Goal: Navigation & Orientation: Go to known website

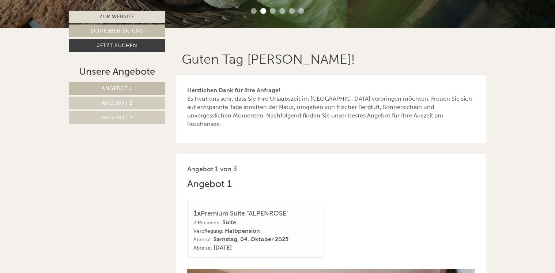
scroll to position [487, 0]
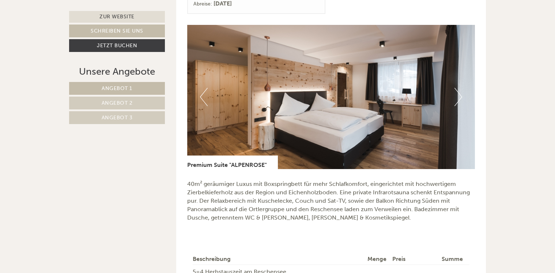
click at [460, 89] on button "Next" at bounding box center [458, 97] width 8 height 18
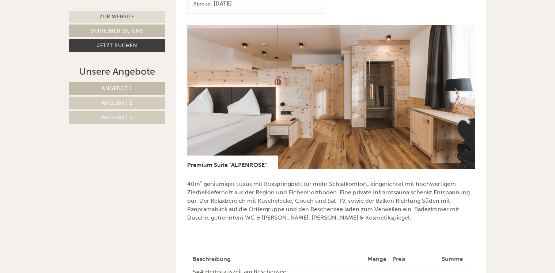
click at [460, 89] on button "Next" at bounding box center [458, 97] width 8 height 18
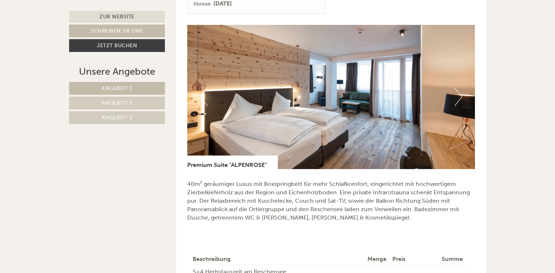
click at [460, 89] on button "Next" at bounding box center [458, 97] width 8 height 18
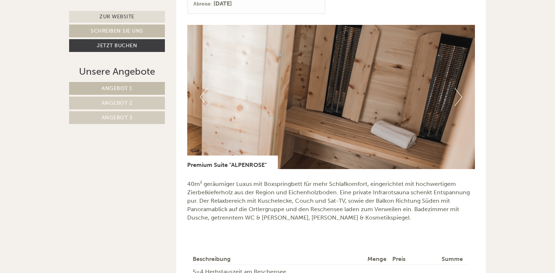
click at [460, 89] on button "Next" at bounding box center [458, 97] width 8 height 18
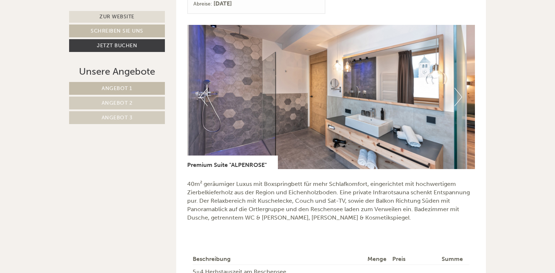
click at [460, 89] on button "Next" at bounding box center [458, 97] width 8 height 18
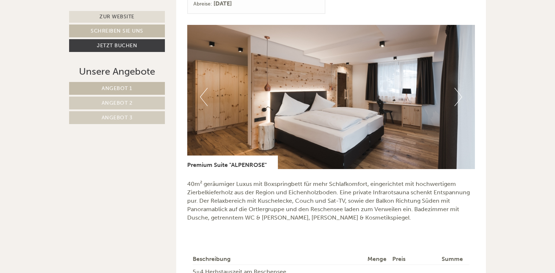
click at [460, 89] on button "Next" at bounding box center [458, 97] width 8 height 18
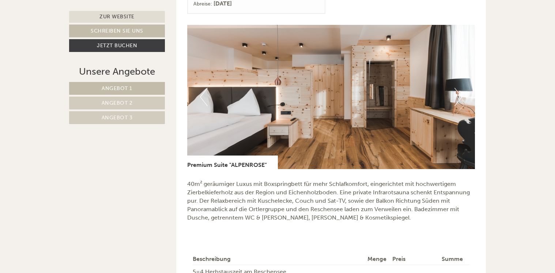
click at [460, 89] on button "Next" at bounding box center [458, 97] width 8 height 18
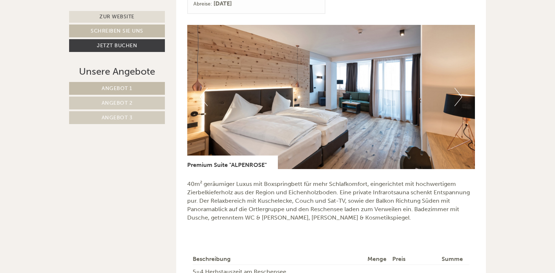
click at [460, 89] on button "Next" at bounding box center [458, 97] width 8 height 18
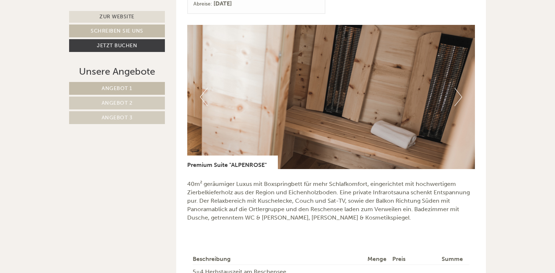
click at [460, 89] on button "Next" at bounding box center [458, 97] width 8 height 18
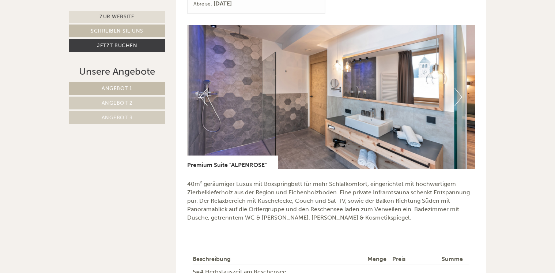
click at [460, 89] on button "Next" at bounding box center [458, 97] width 8 height 18
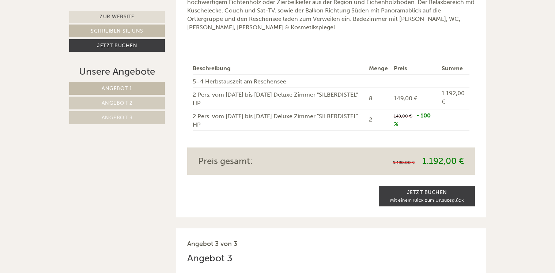
scroll to position [1067, 0]
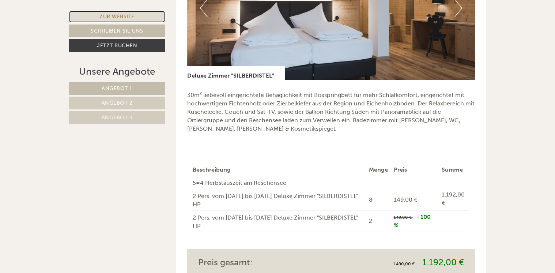
click at [111, 17] on link "Zur Website" at bounding box center [117, 17] width 96 height 12
